Goal: Information Seeking & Learning: Learn about a topic

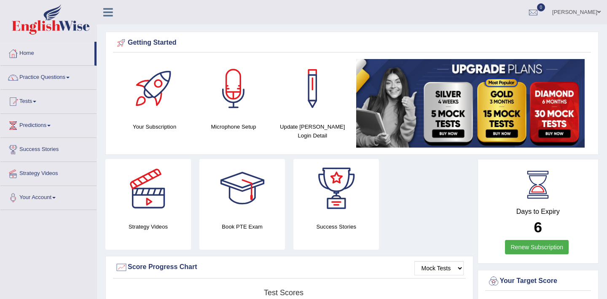
click at [578, 12] on link "[PERSON_NAME]" at bounding box center [576, 11] width 61 height 22
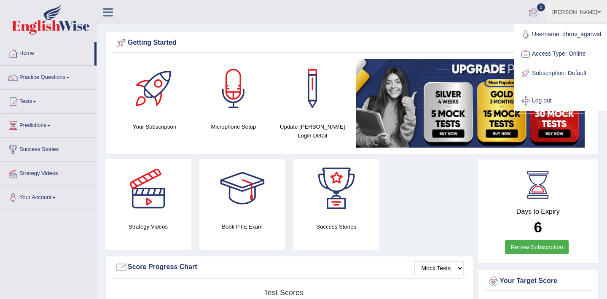
click at [486, 38] on div "Getting Started" at bounding box center [352, 43] width 474 height 13
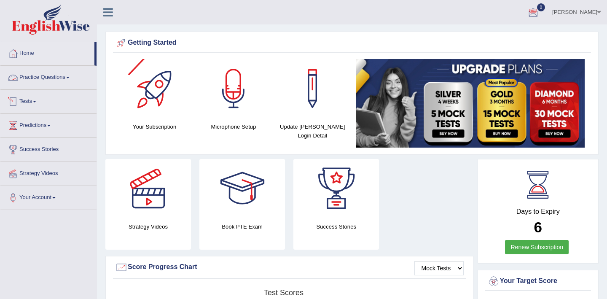
click at [35, 102] on link "Tests" at bounding box center [48, 100] width 96 height 21
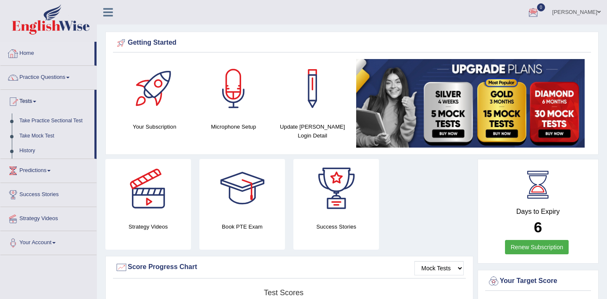
click at [37, 55] on link "Home" at bounding box center [47, 52] width 94 height 21
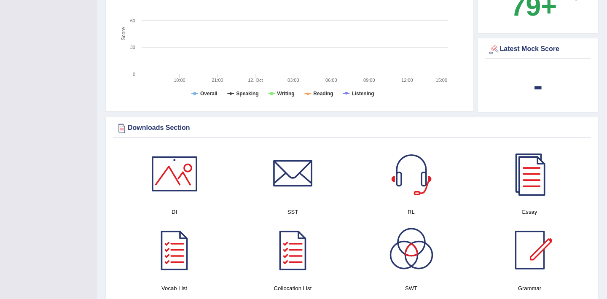
scroll to position [366, 0]
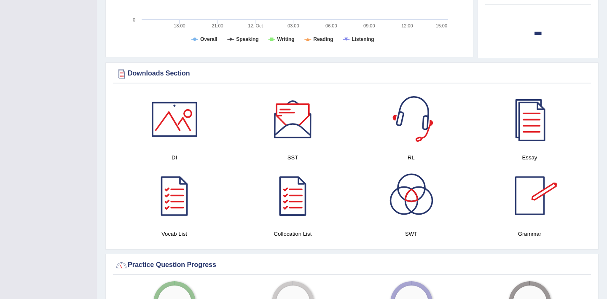
click at [291, 130] on div at bounding box center [293, 119] width 59 height 59
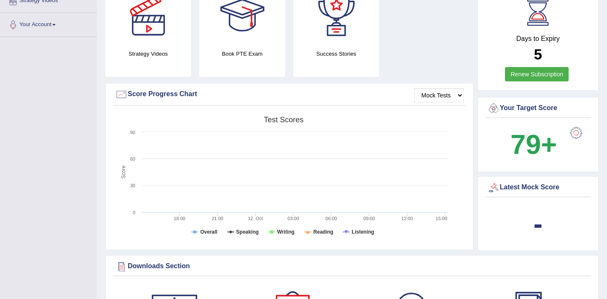
scroll to position [0, 0]
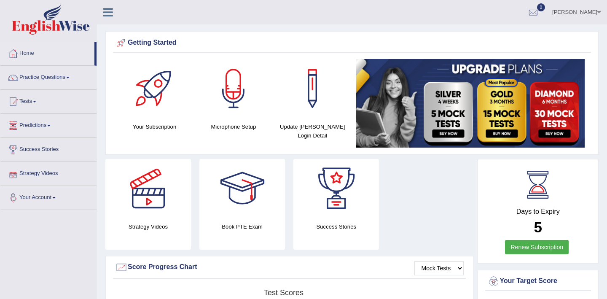
click at [41, 199] on link "Your Account" at bounding box center [48, 196] width 96 height 21
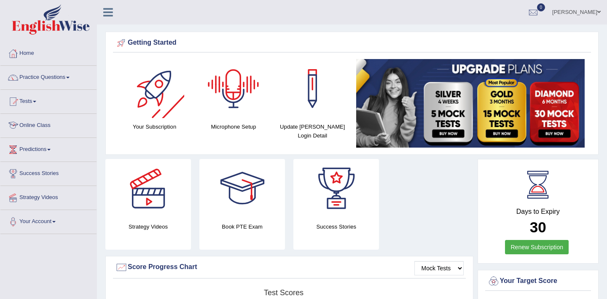
click at [45, 125] on link "Online Class" at bounding box center [48, 124] width 96 height 21
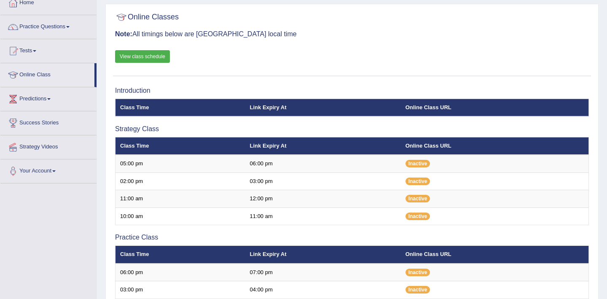
scroll to position [12, 0]
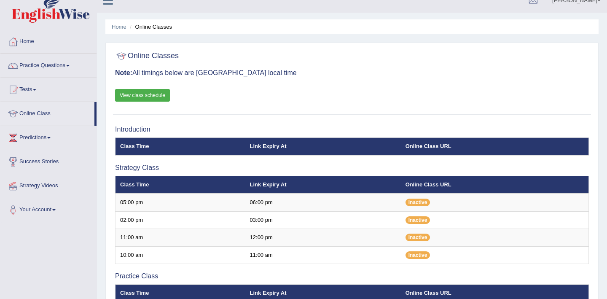
click at [151, 93] on link "View class schedule" at bounding box center [142, 95] width 55 height 13
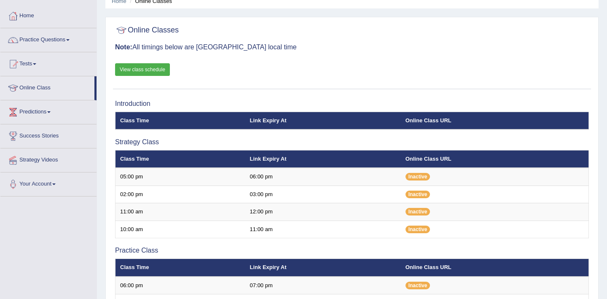
scroll to position [38, 0]
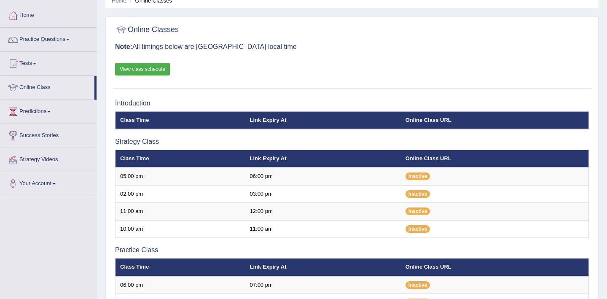
click at [129, 70] on link "View class schedule" at bounding box center [142, 69] width 55 height 13
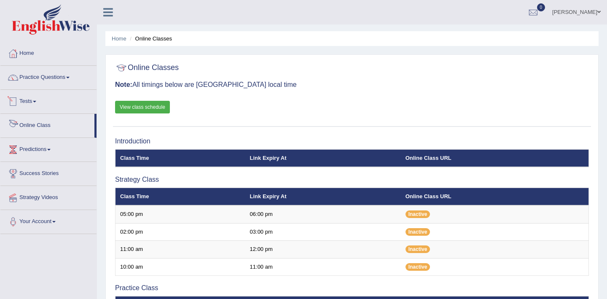
click at [52, 126] on link "Online Class" at bounding box center [47, 124] width 94 height 21
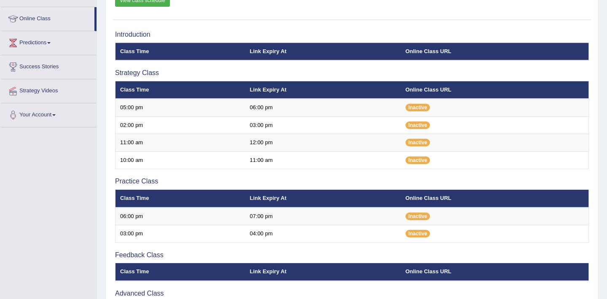
scroll to position [111, 0]
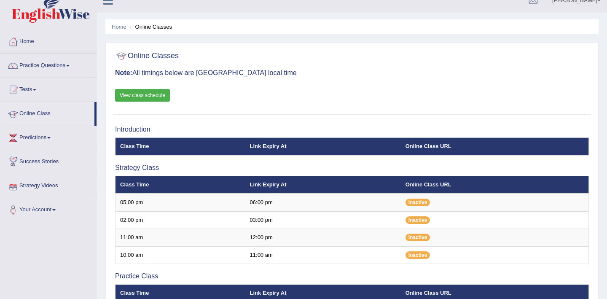
scroll to position [13, 0]
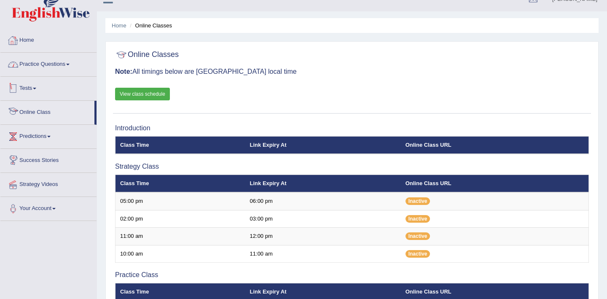
click at [39, 41] on link "Home" at bounding box center [48, 39] width 96 height 21
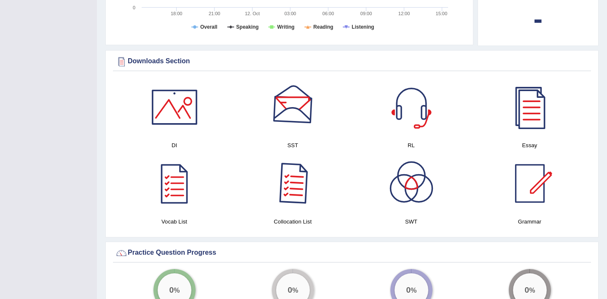
scroll to position [433, 0]
